Goal: Task Accomplishment & Management: Use online tool/utility

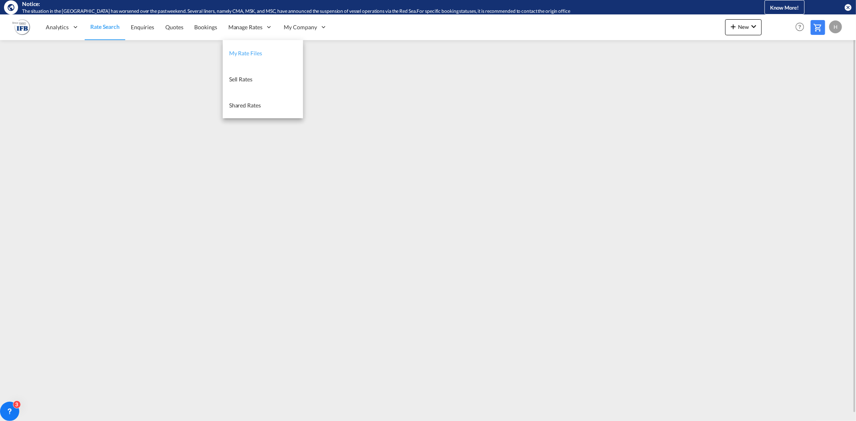
click at [252, 50] on span "My Rate Files" at bounding box center [245, 53] width 33 height 7
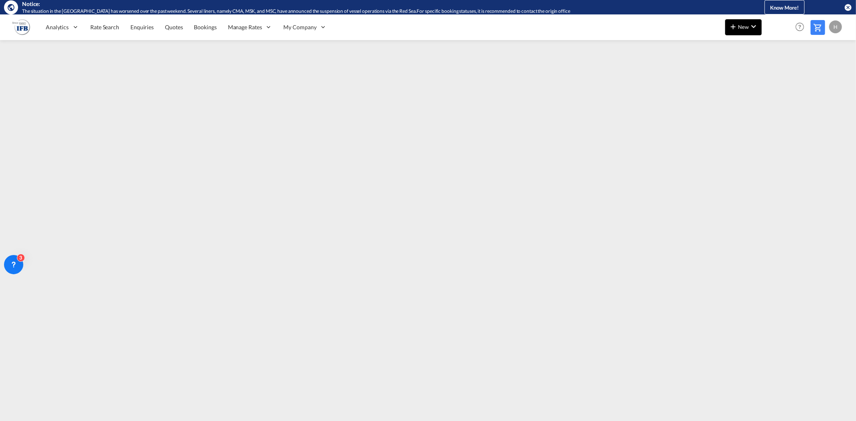
click at [745, 29] on span "New" at bounding box center [744, 27] width 30 height 6
click at [717, 43] on div "Rates" at bounding box center [732, 49] width 53 height 20
click at [773, 69] on span "Ratesheet" at bounding box center [776, 75] width 9 height 16
click at [747, 26] on span "New" at bounding box center [744, 27] width 30 height 6
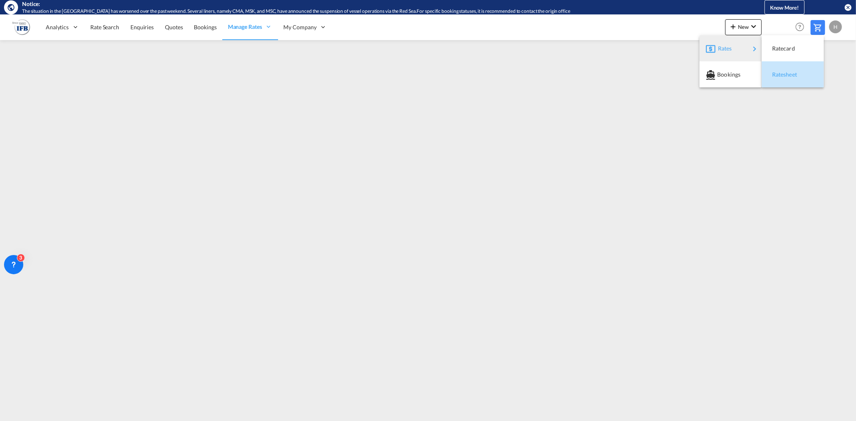
click at [769, 71] on div "Ratesheet" at bounding box center [792, 75] width 49 height 20
click at [115, 29] on span "Rate Search" at bounding box center [104, 27] width 29 height 7
